Goal: Check status: Check status

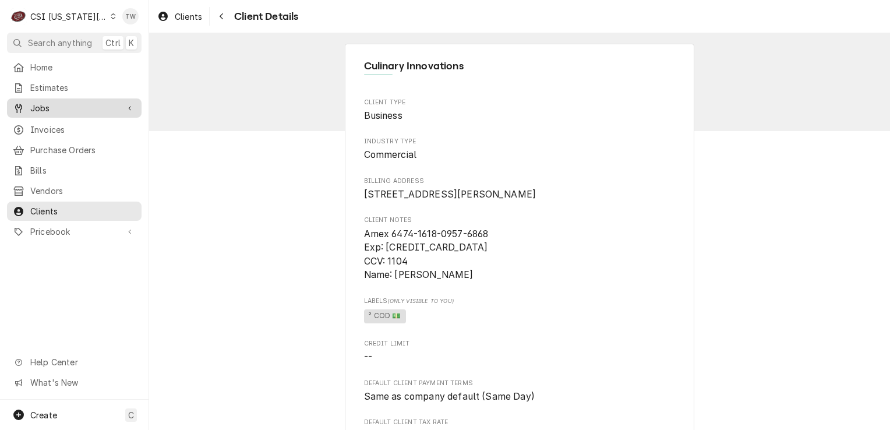
drag, startPoint x: 0, startPoint y: 0, endPoint x: 64, endPoint y: 95, distance: 114.5
click at [64, 98] on link "Jobs" at bounding box center [74, 107] width 135 height 19
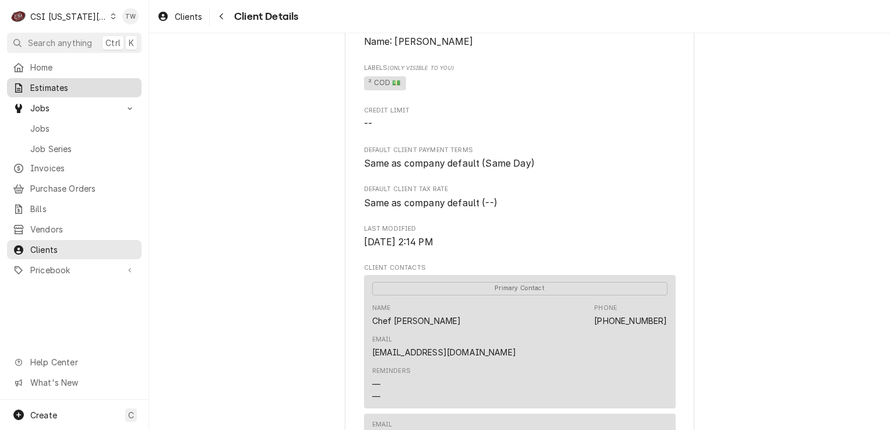
click at [63, 87] on span "Estimates" at bounding box center [82, 88] width 105 height 12
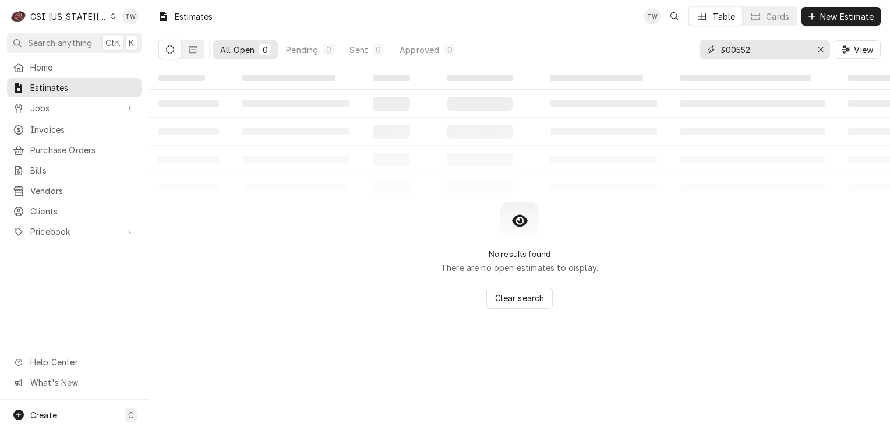
click at [776, 48] on input "300552" at bounding box center [763, 49] width 87 height 19
type input "300406"
click at [186, 56] on button "Dynamic Content Wrapper" at bounding box center [193, 49] width 22 height 19
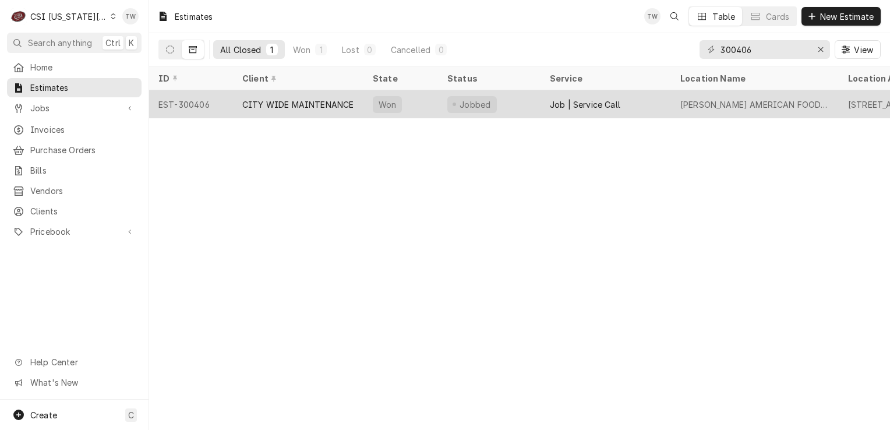
click at [249, 99] on div "CITY WIDE MAINTENANCE" at bounding box center [297, 104] width 111 height 12
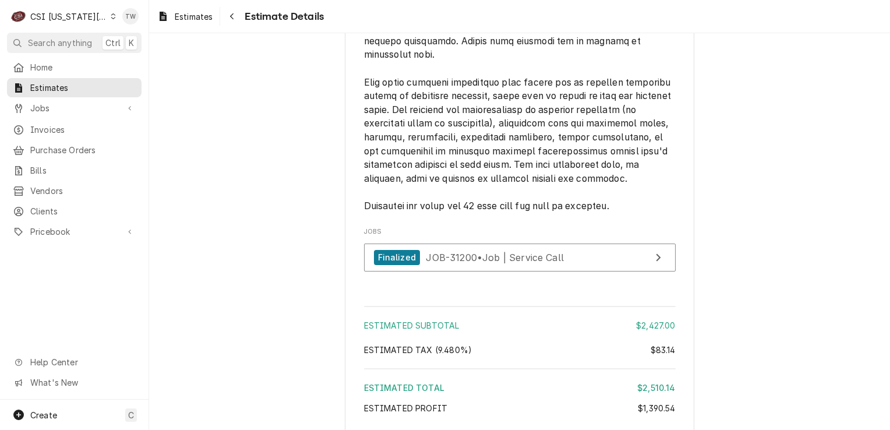
scroll to position [3015, 0]
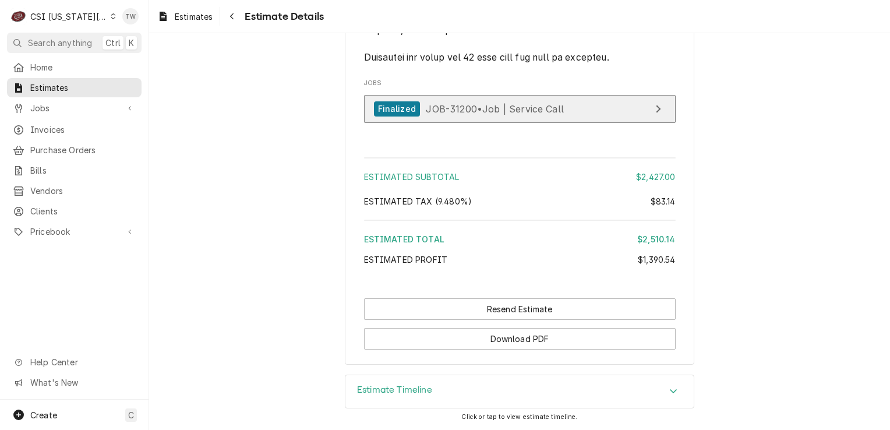
click at [492, 113] on span "JOB-31200 • Job | Service Call" at bounding box center [495, 109] width 138 height 12
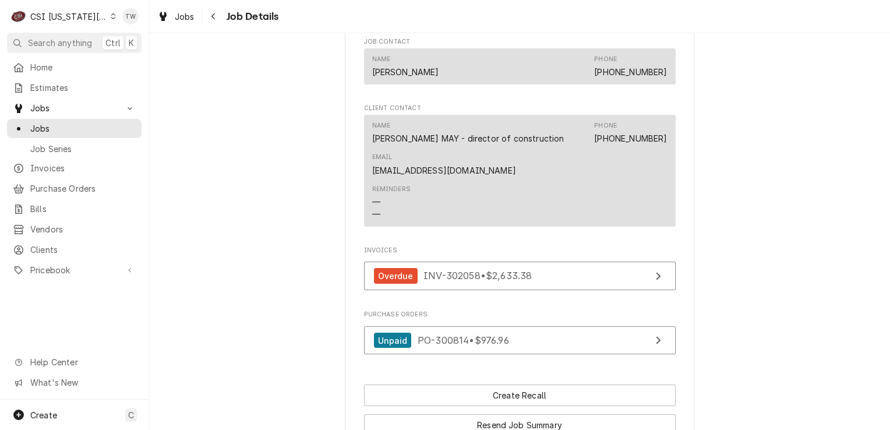
scroll to position [1091, 0]
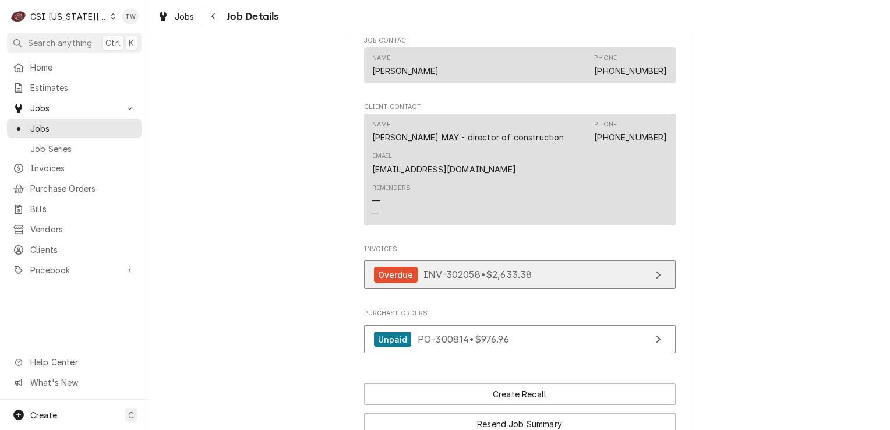
click at [492, 280] on span "INV-302058 • $2,633.38" at bounding box center [477, 274] width 108 height 12
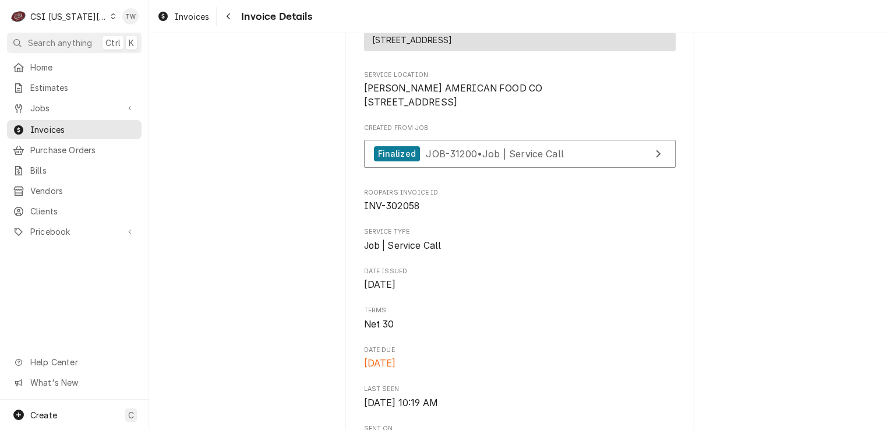
scroll to position [239, 0]
